Goal: Check status

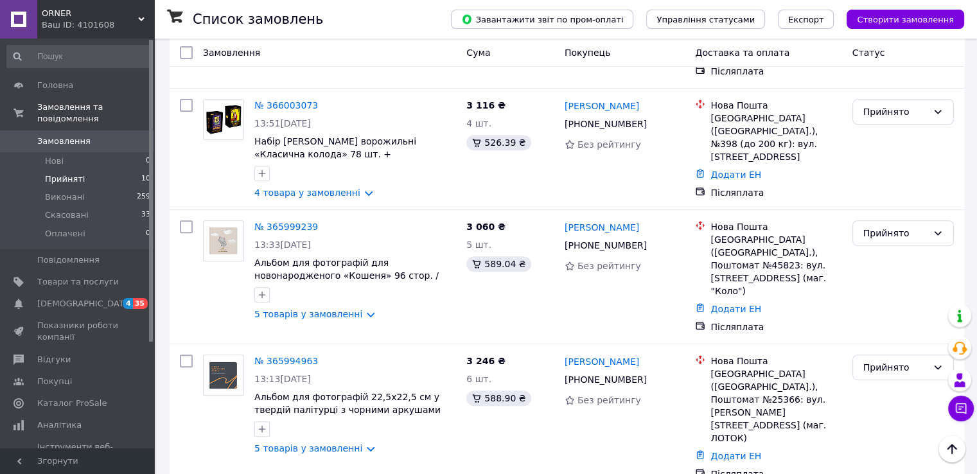
scroll to position [706, 0]
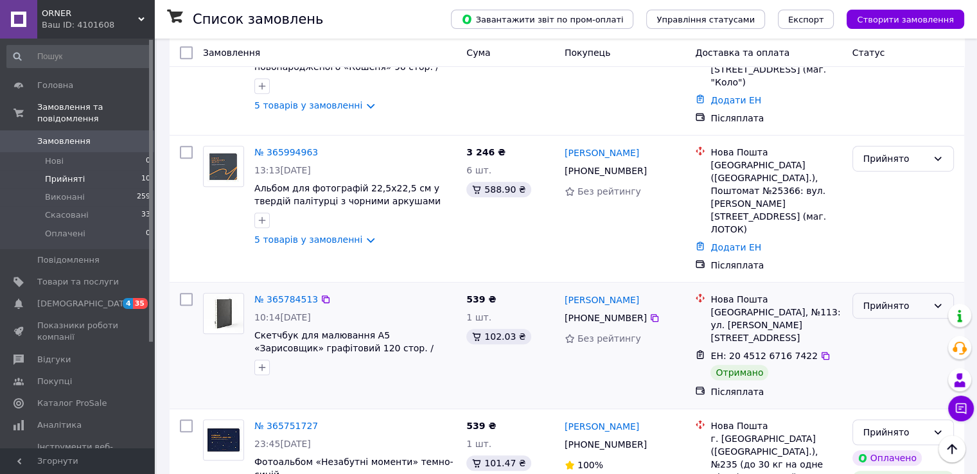
click at [903, 299] on div "Прийнято" at bounding box center [895, 306] width 64 height 14
click at [896, 250] on li "Виконано" at bounding box center [902, 250] width 100 height 23
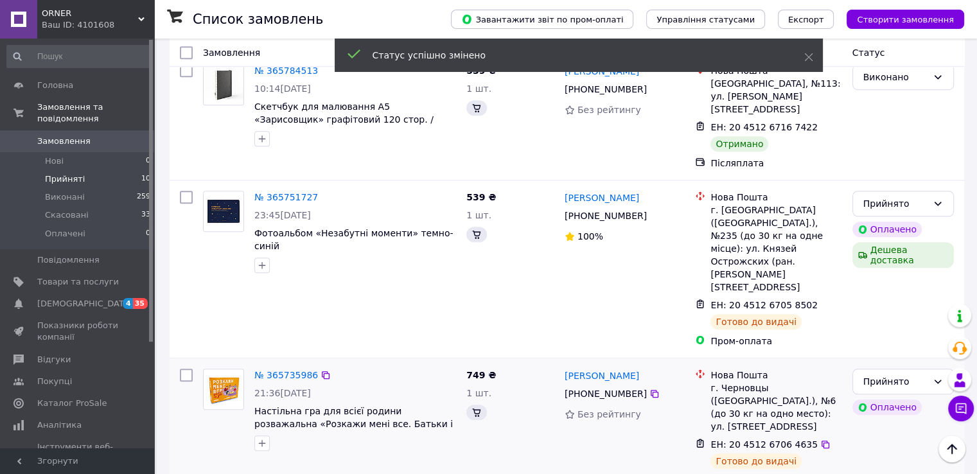
scroll to position [952, 0]
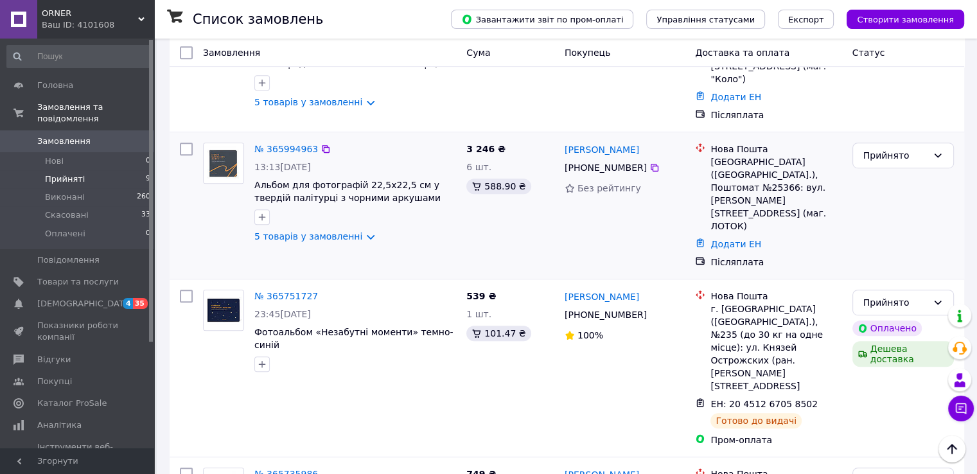
scroll to position [516, 0]
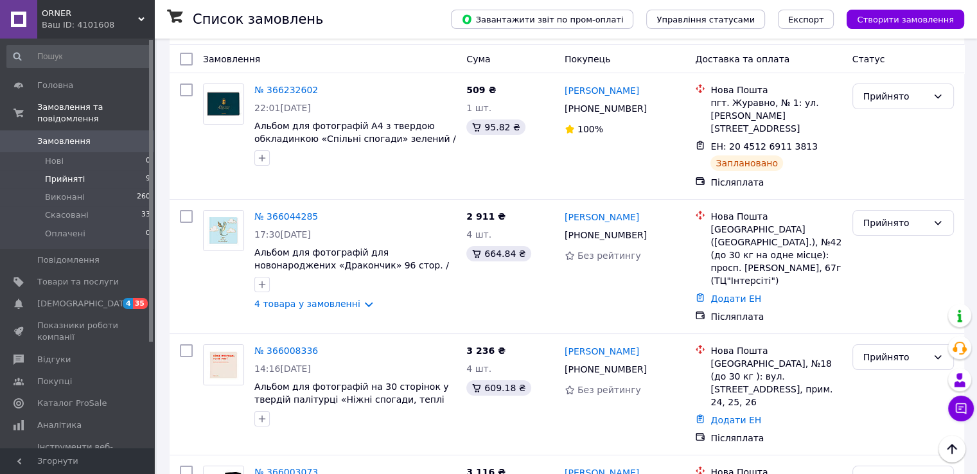
scroll to position [3, 0]
